Goal: Register for event/course

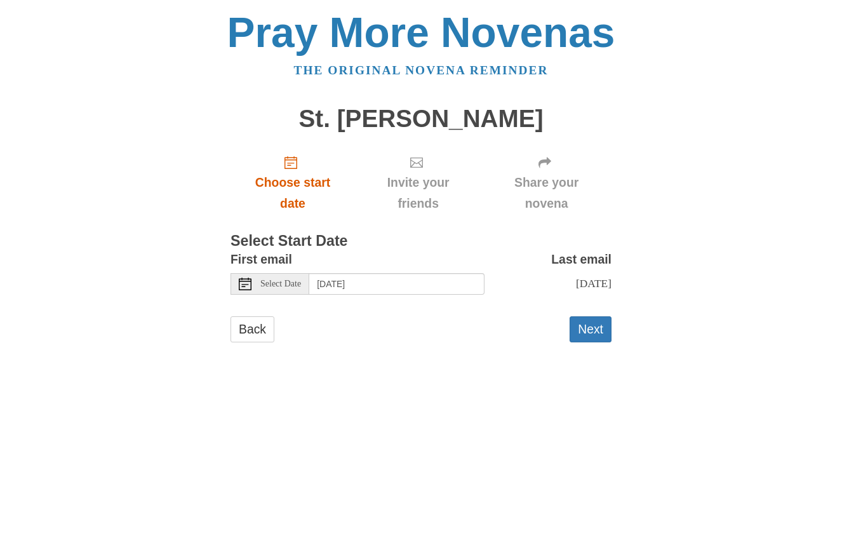
click at [302, 189] on span "Choose start date" at bounding box center [292, 193] width 99 height 42
click at [276, 286] on div "Select Date" at bounding box center [270, 284] width 79 height 22
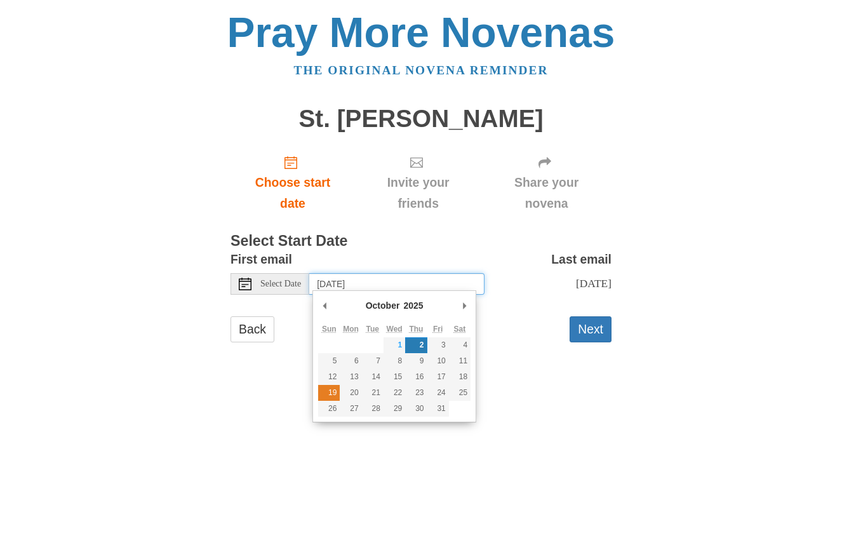
type input "Sunday, October 19th"
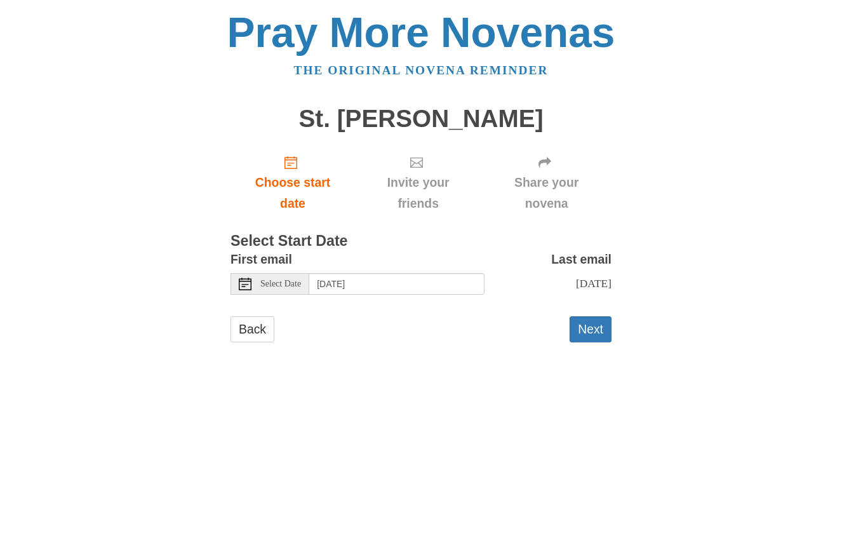
click at [531, 330] on div "Back Next" at bounding box center [421, 335] width 381 height 38
click at [594, 326] on button "Next" at bounding box center [591, 329] width 42 height 26
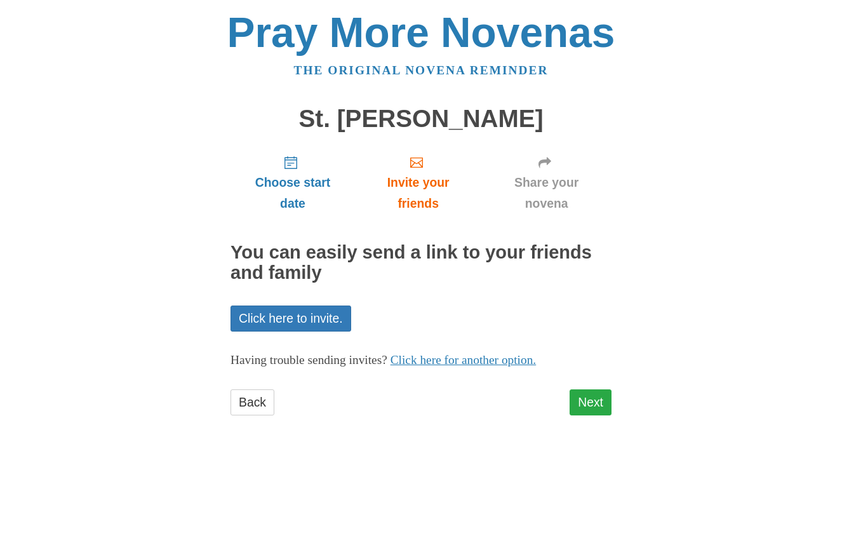
click at [598, 392] on link "Next" at bounding box center [591, 402] width 42 height 26
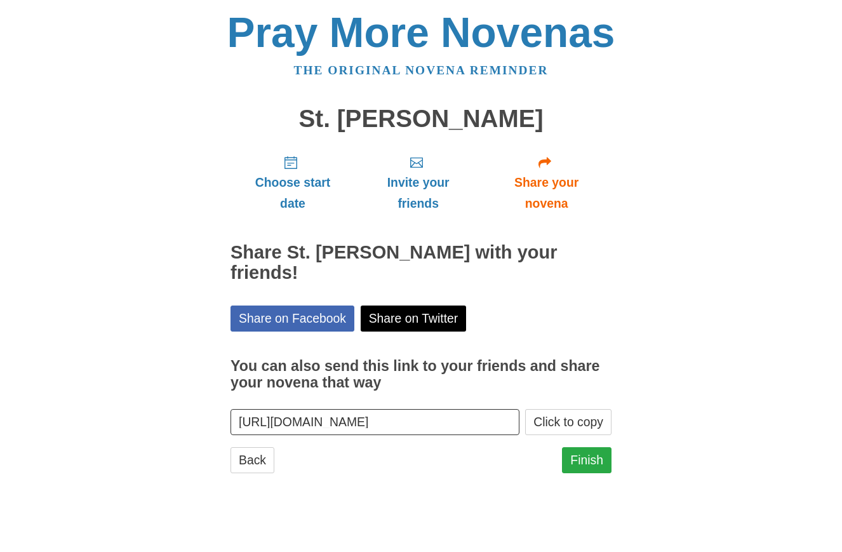
click at [579, 447] on link "Finish" at bounding box center [587, 460] width 50 height 26
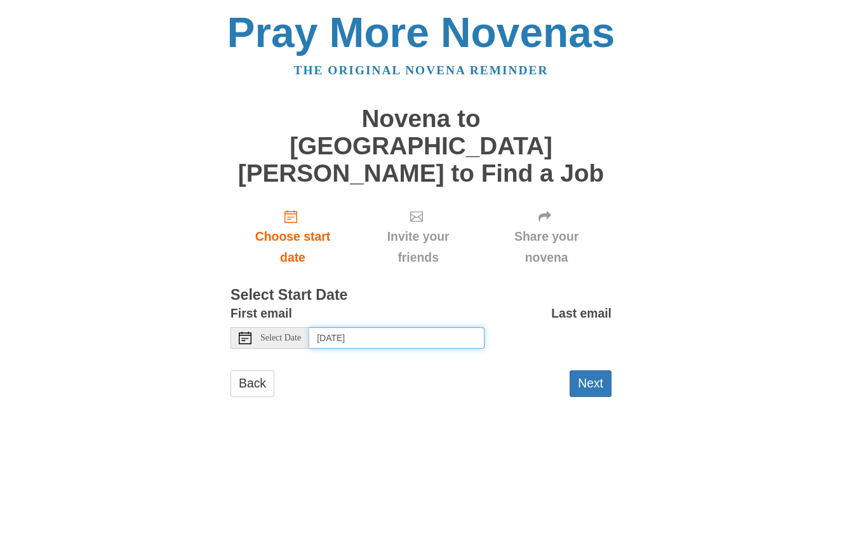
click at [332, 327] on input "Friday, October 3rd, 2025" at bounding box center [396, 338] width 175 height 22
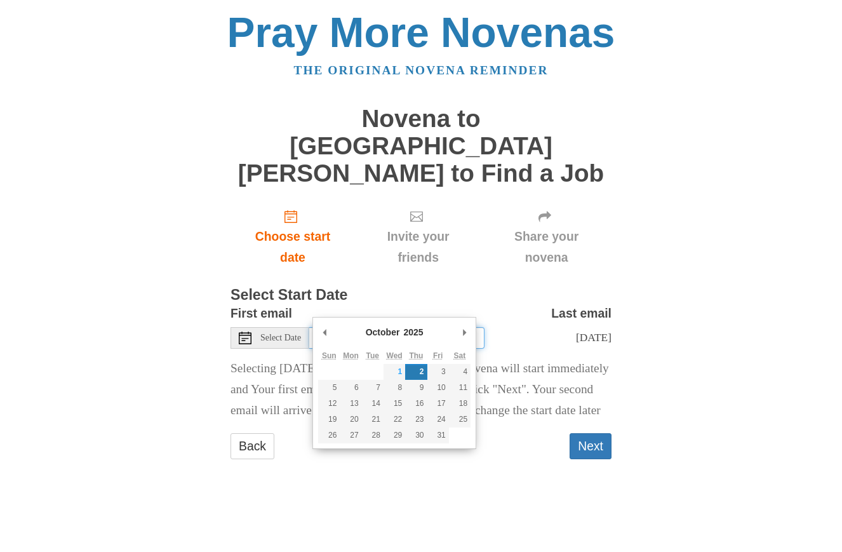
click at [359, 327] on input "Thursday, October 2nd" at bounding box center [396, 338] width 175 height 22
type input "Friday, October 3rd"
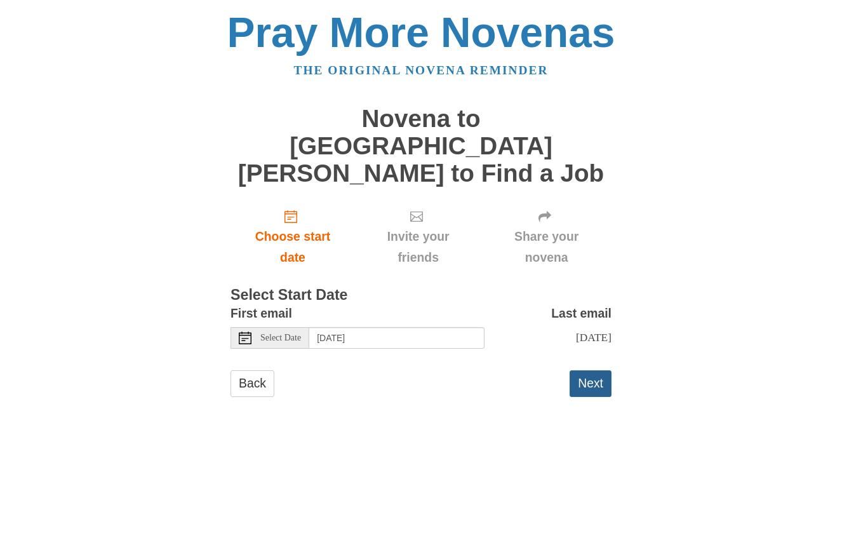
click at [587, 370] on button "Next" at bounding box center [591, 383] width 42 height 26
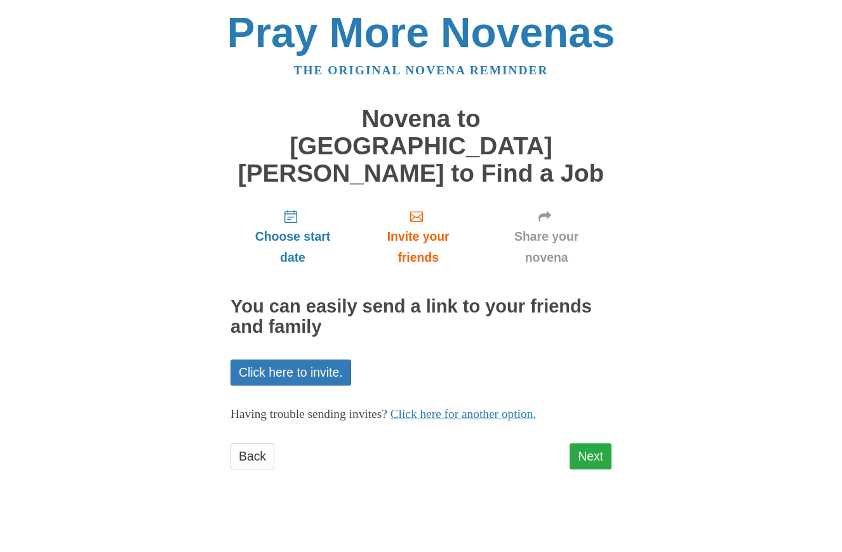
click at [593, 443] on link "Next" at bounding box center [591, 456] width 42 height 26
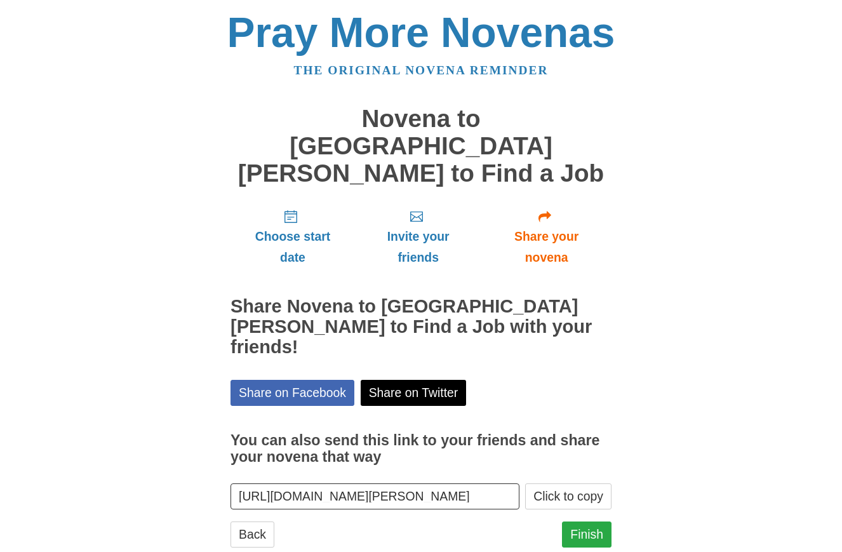
click at [582, 521] on link "Finish" at bounding box center [587, 534] width 50 height 26
